Goal: Task Accomplishment & Management: Use online tool/utility

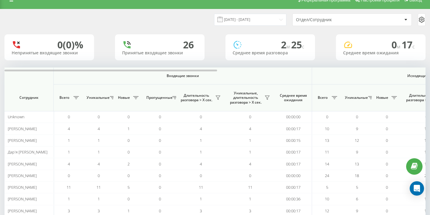
scroll to position [2, 0]
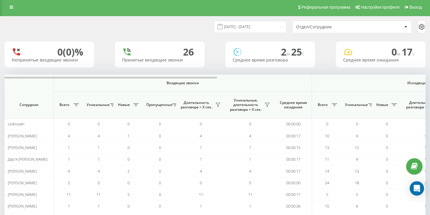
click at [363, 24] on div "Отдел/Сотрудник" at bounding box center [352, 27] width 119 height 12
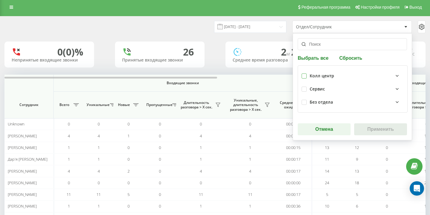
click at [303, 73] on label at bounding box center [304, 73] width 5 height 0
checkbox input "true"
click at [389, 135] on div "Выбрать все Сбросить Колл центр Сервис Без отдела Отмена Применить" at bounding box center [352, 86] width 119 height 107
click at [389, 133] on button "Применить" at bounding box center [380, 129] width 53 height 12
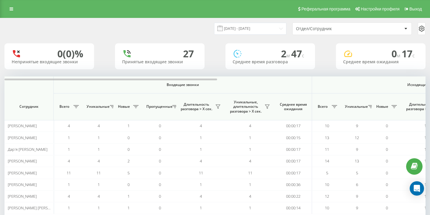
scroll to position [28, 0]
